Goal: Task Accomplishment & Management: Use online tool/utility

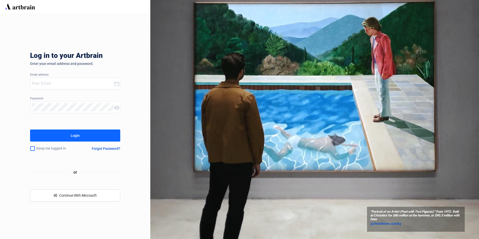
type input "[EMAIL_ADDRESS][PERSON_NAME][DOMAIN_NAME]"
click at [79, 136] on div "Login" at bounding box center [75, 135] width 9 height 8
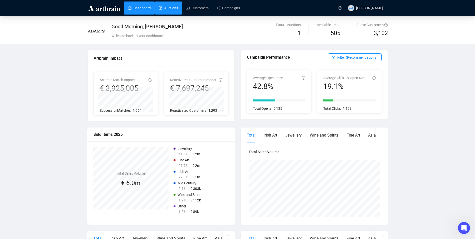
click at [168, 3] on link "Auctions" at bounding box center [168, 8] width 19 height 13
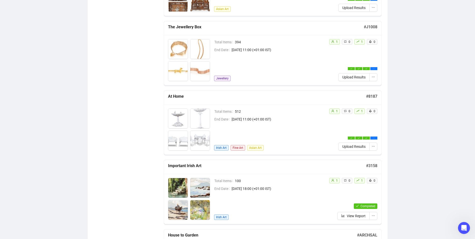
scroll to position [403, 0]
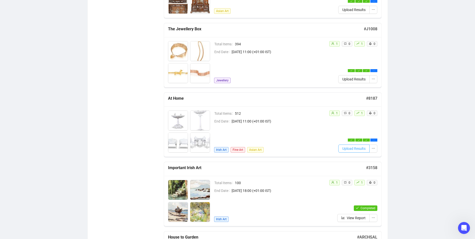
click at [348, 149] on span "Upload Results" at bounding box center [353, 149] width 23 height 6
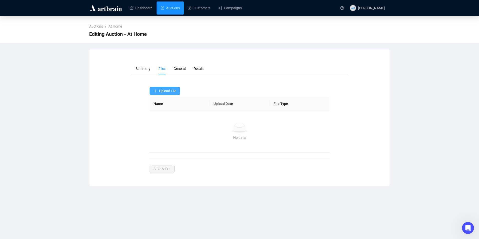
click at [161, 91] on span "Upload File" at bounding box center [167, 91] width 17 height 4
click at [165, 112] on span "Bids" at bounding box center [165, 111] width 23 height 6
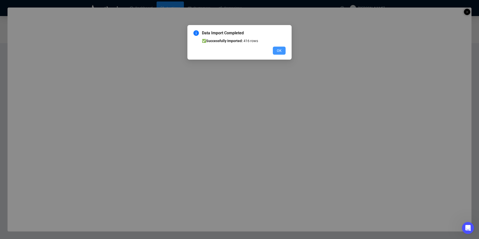
click at [276, 50] on button "OK" at bounding box center [279, 51] width 13 height 8
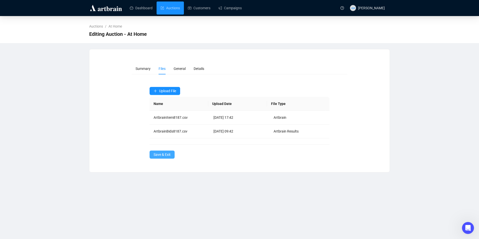
click at [162, 156] on span "Save & Exit" at bounding box center [162, 155] width 17 height 6
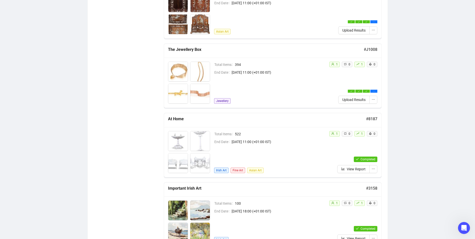
scroll to position [426, 0]
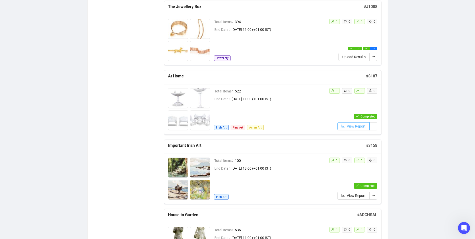
click at [349, 128] on span "View Report" at bounding box center [356, 126] width 19 height 6
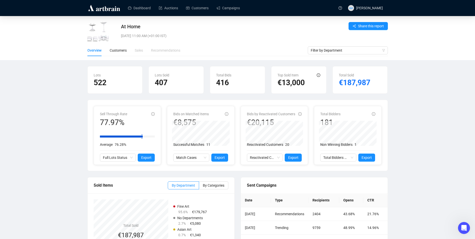
click at [101, 10] on img at bounding box center [104, 8] width 34 height 8
click at [136, 8] on link "Dashboard" at bounding box center [139, 8] width 23 height 13
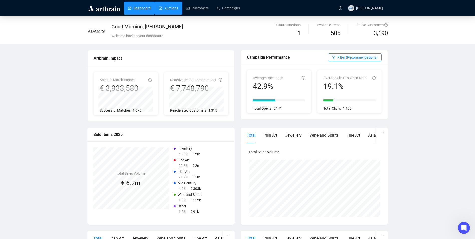
click at [168, 8] on link "Auctions" at bounding box center [168, 8] width 19 height 13
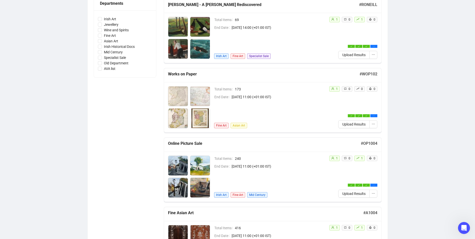
scroll to position [275, 0]
